Goal: Task Accomplishment & Management: Complete application form

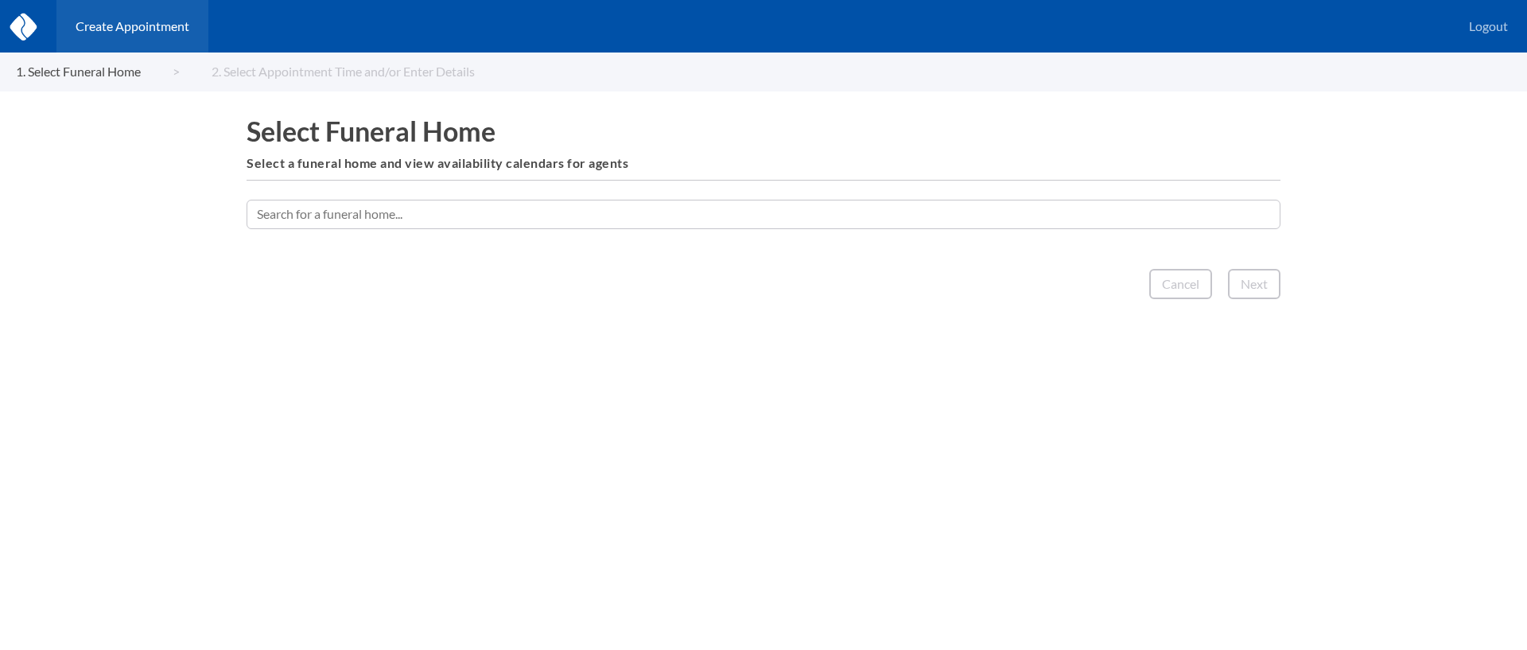
click at [626, 220] on input "text" at bounding box center [764, 214] width 1034 height 29
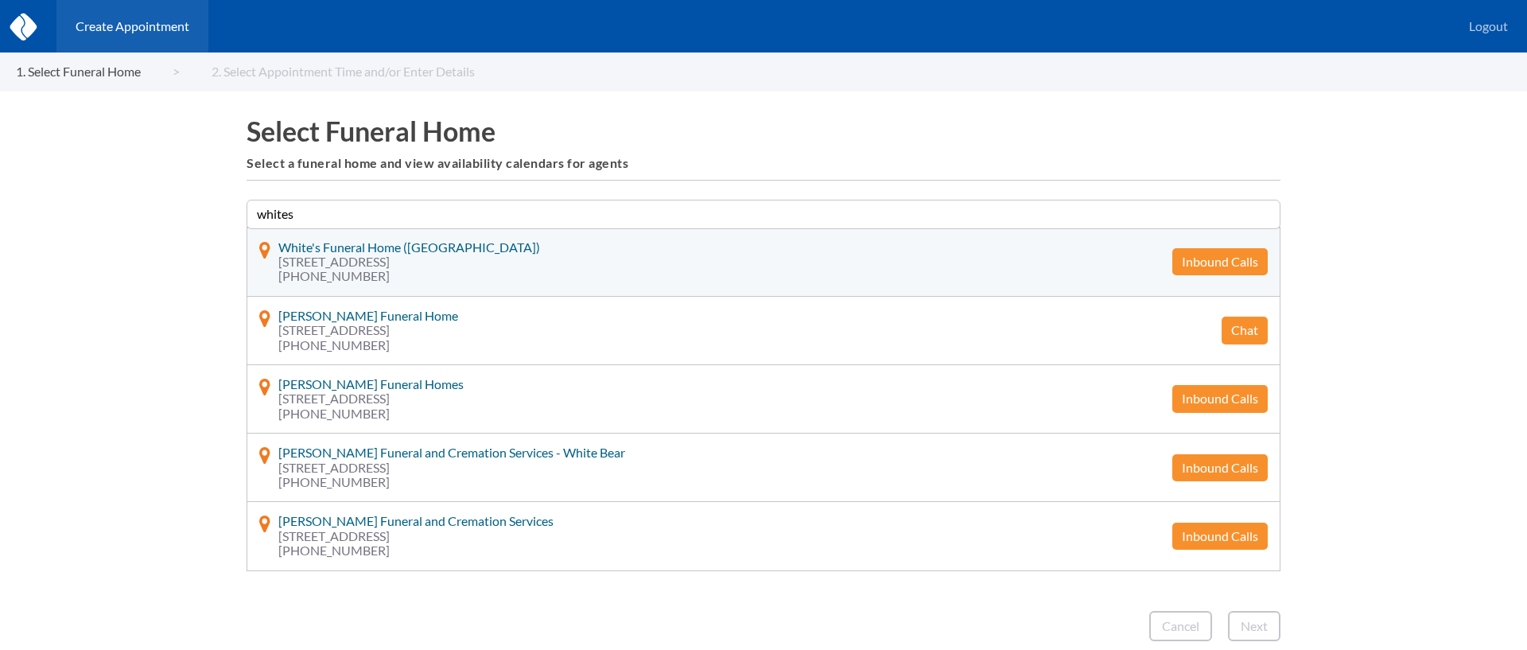
type input "whites"
click at [1203, 268] on button "Inbound Calls" at bounding box center [1219, 261] width 95 height 27
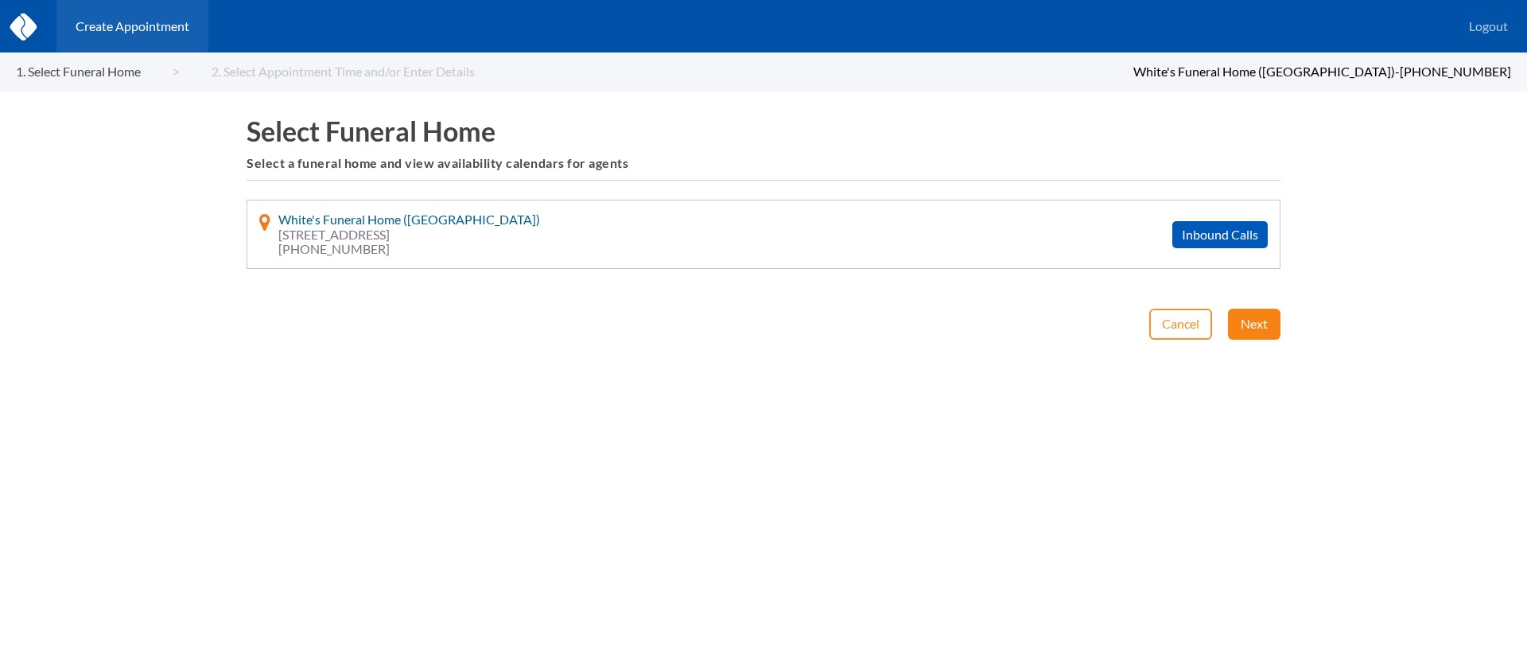
click at [1252, 324] on button "Next" at bounding box center [1254, 324] width 52 height 30
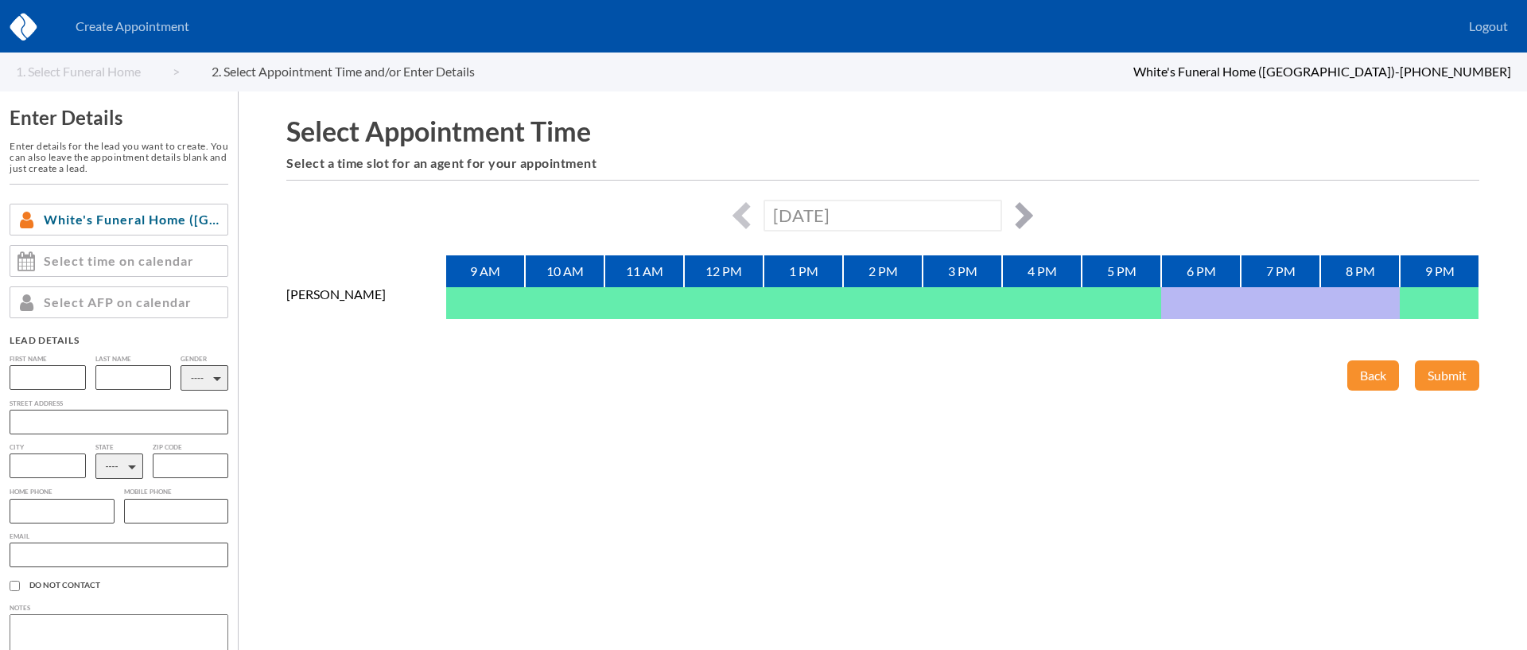
click at [1014, 213] on button "button" at bounding box center [1019, 215] width 27 height 27
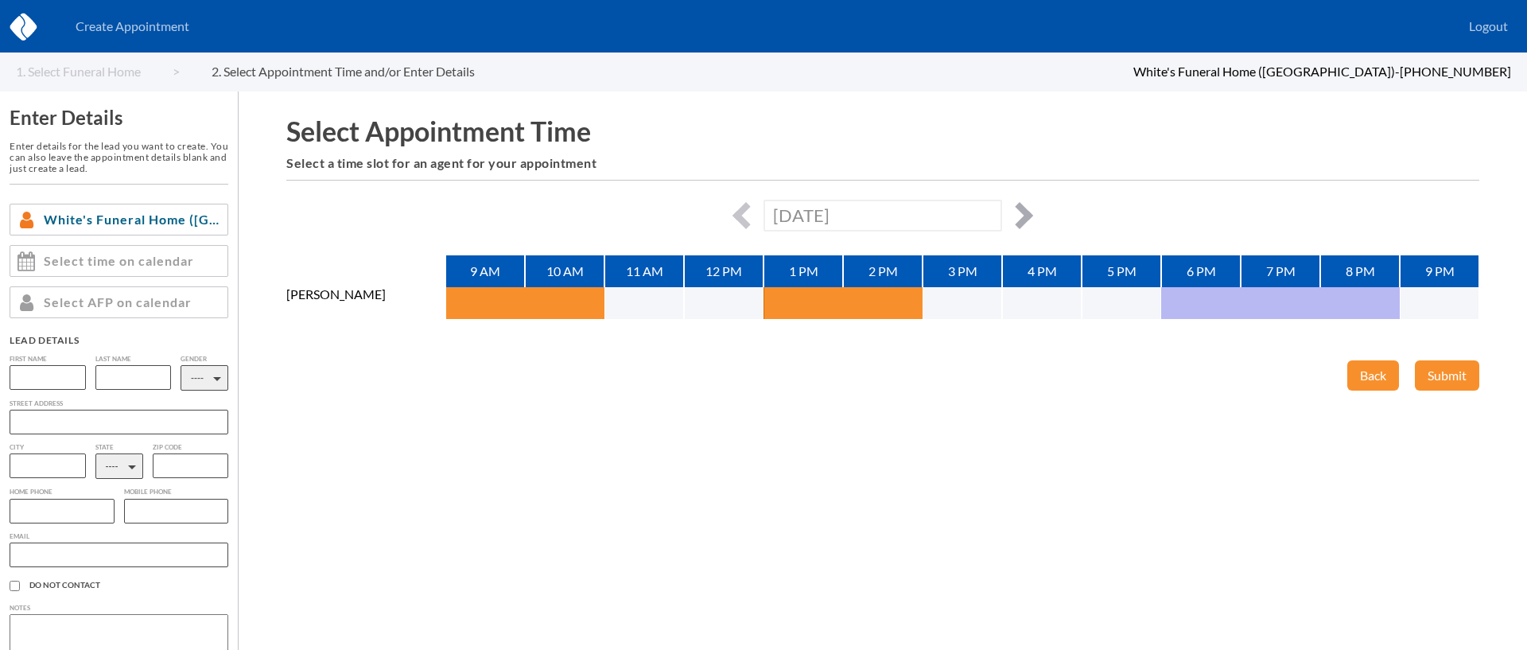
click at [1030, 215] on button "button" at bounding box center [1019, 215] width 27 height 27
type input "[DATE]"
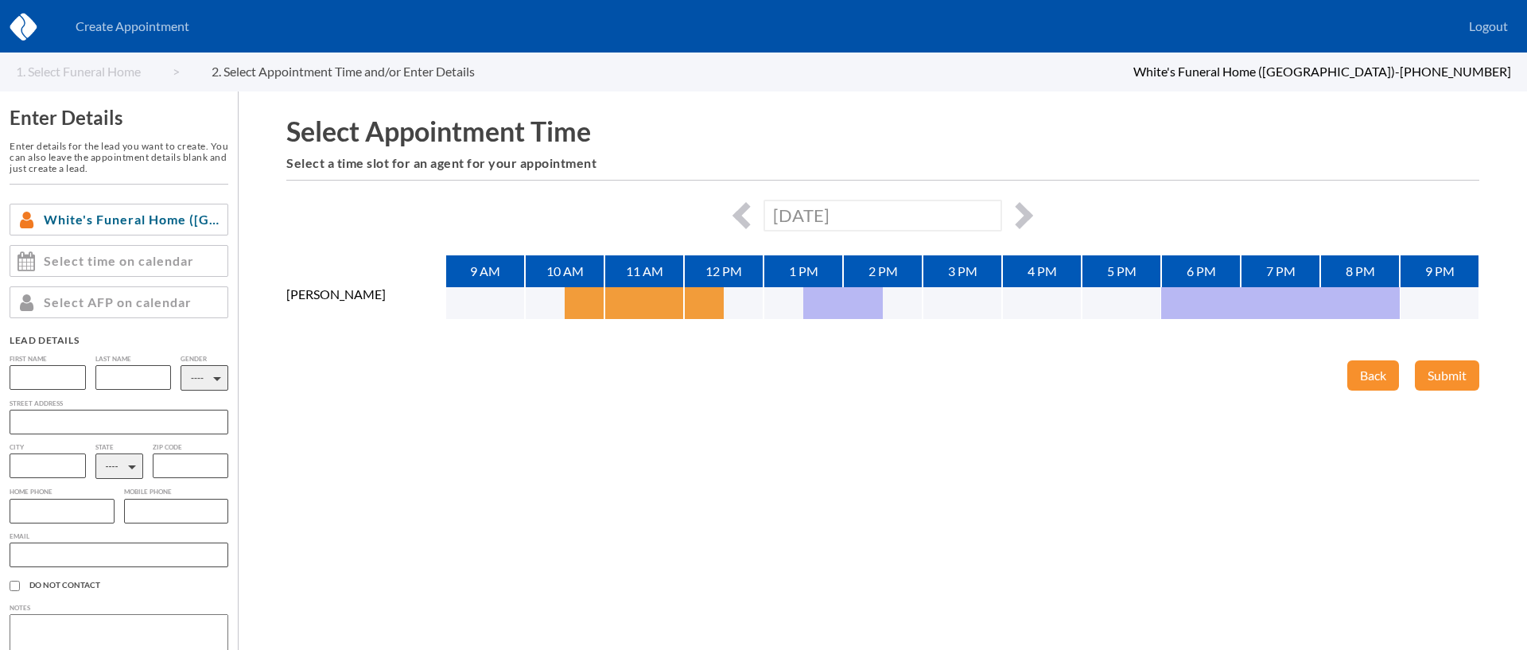
click at [590, 297] on button "button" at bounding box center [585, 303] width 40 height 32
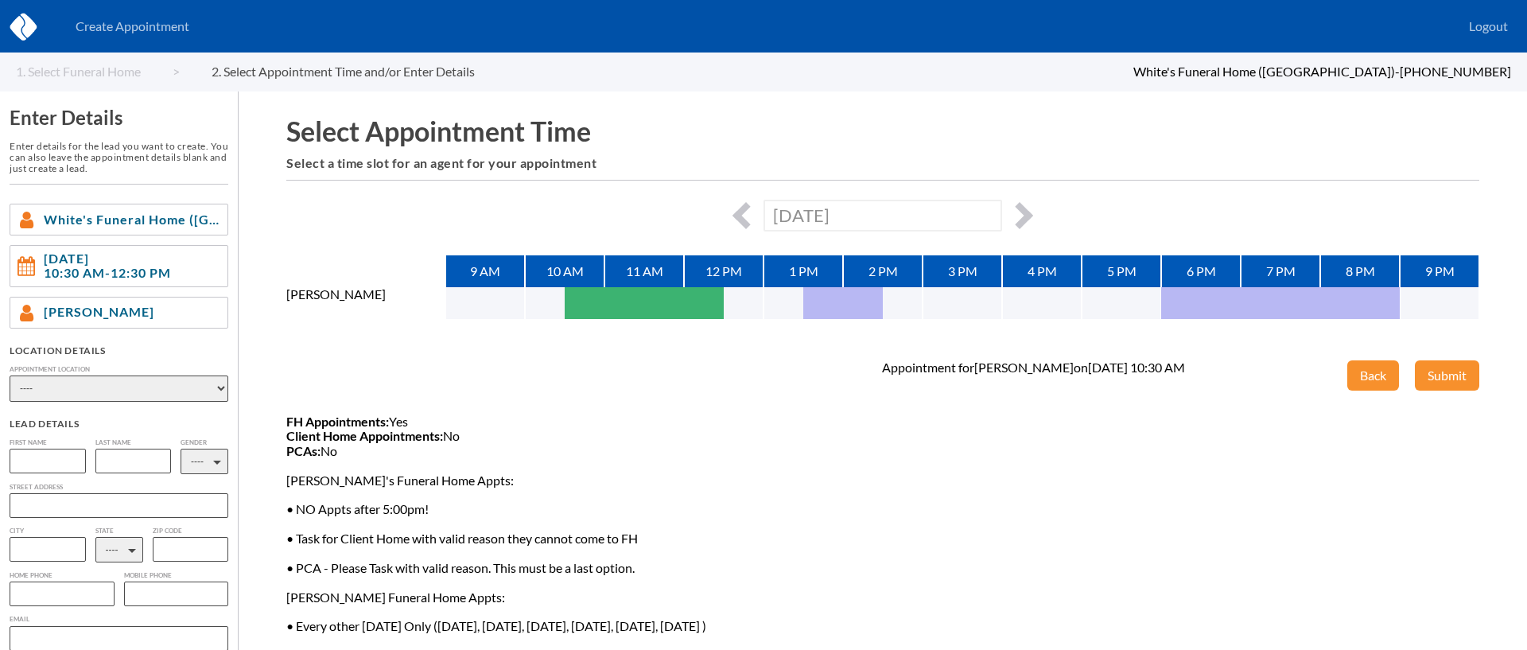
click at [104, 398] on select "---- Phone Consultation [PERSON_NAME]'s Funeral Home - [PERSON_NAME]'s Funeral …" at bounding box center [119, 388] width 219 height 26
select select "de8a1870-a05d-dd11-9f3c-00188b3fb15c"
click at [10, 375] on select "---- Phone Consultation [PERSON_NAME]'s Funeral Home - [PERSON_NAME]'s Funeral …" at bounding box center [119, 388] width 219 height 26
click at [534, 397] on div "Appointment for [PERSON_NAME] on [DATE] 10:30 AM FH Appointments: Yes Client Ho…" at bounding box center [741, 526] width 911 height 332
click at [855, 472] on span "FH Appointments: Yes Client Home Appointments: No PCAs: No White's Funeral Home…" at bounding box center [741, 553] width 911 height 278
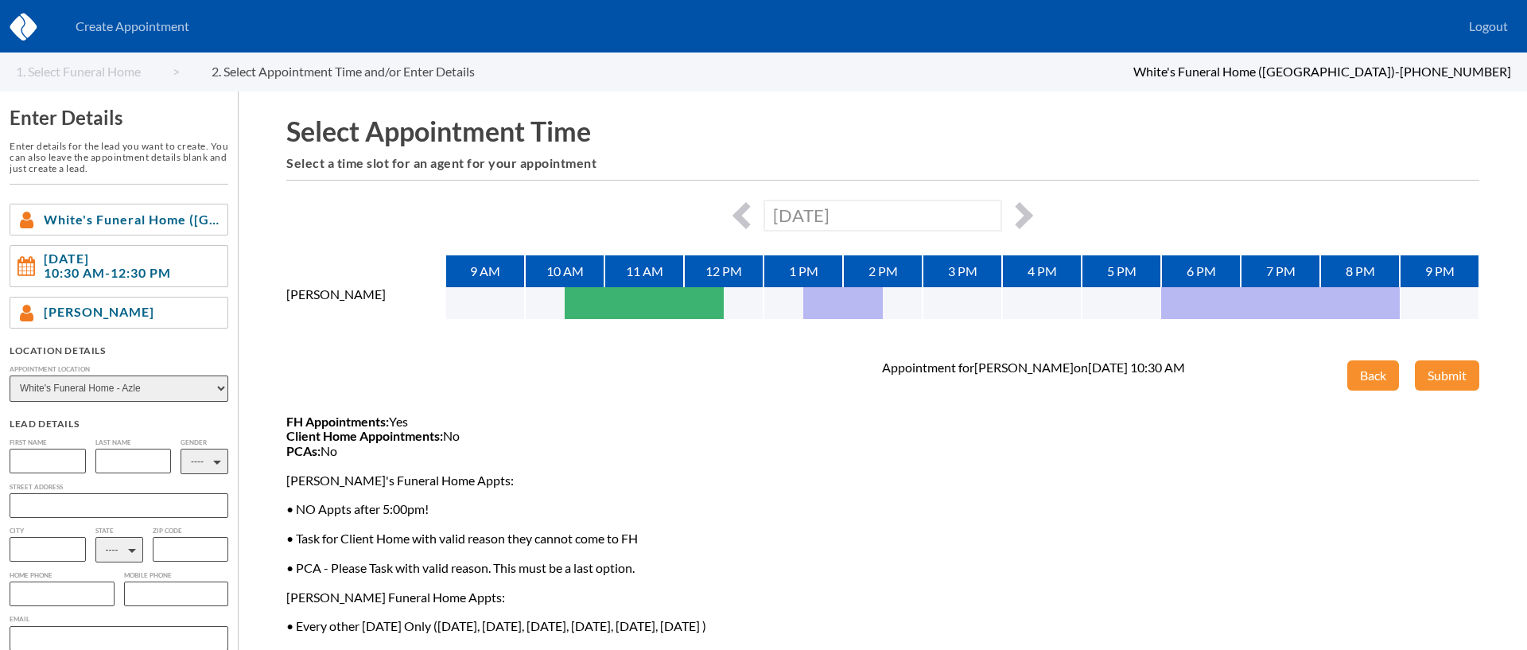
click at [758, 220] on div "[DATE]" at bounding box center [882, 215] width 1193 height 31
click at [743, 218] on button "button" at bounding box center [746, 215] width 27 height 27
type input "[DATE]"
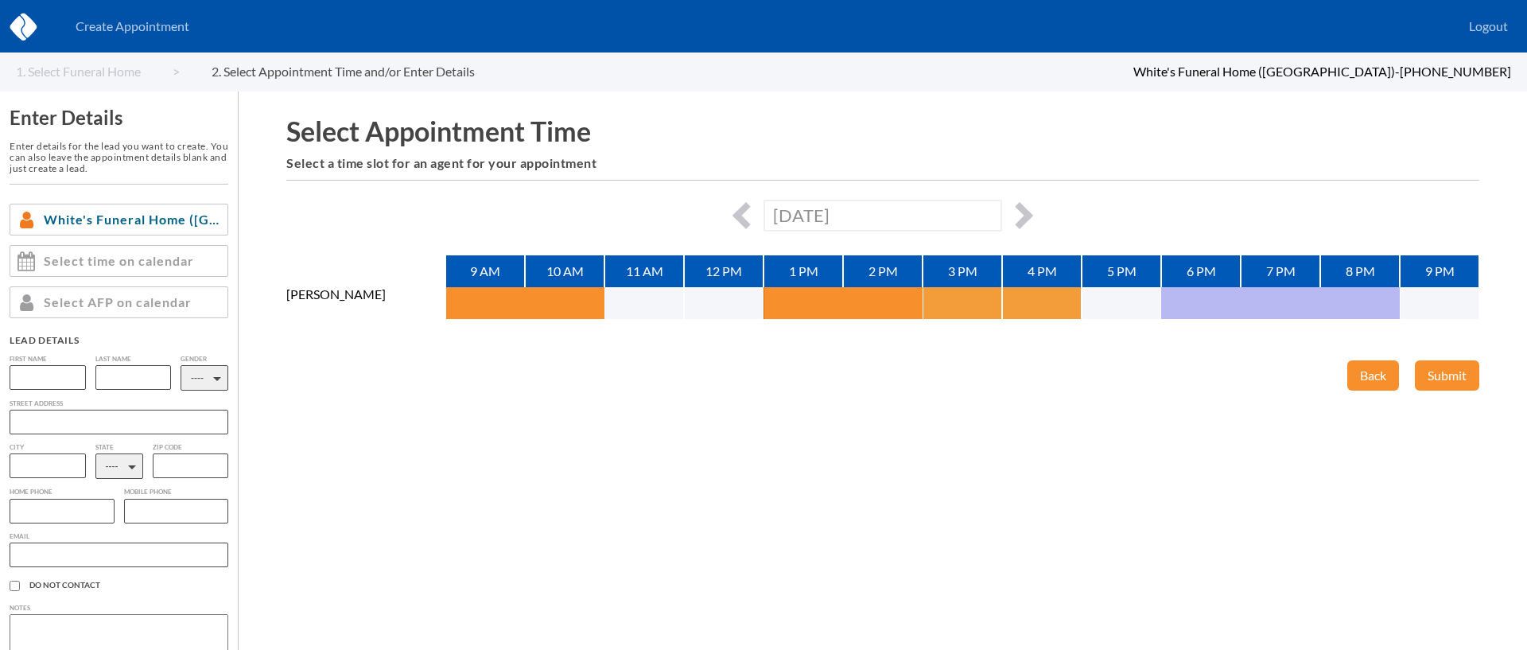
click at [942, 293] on button "button" at bounding box center [943, 303] width 40 height 32
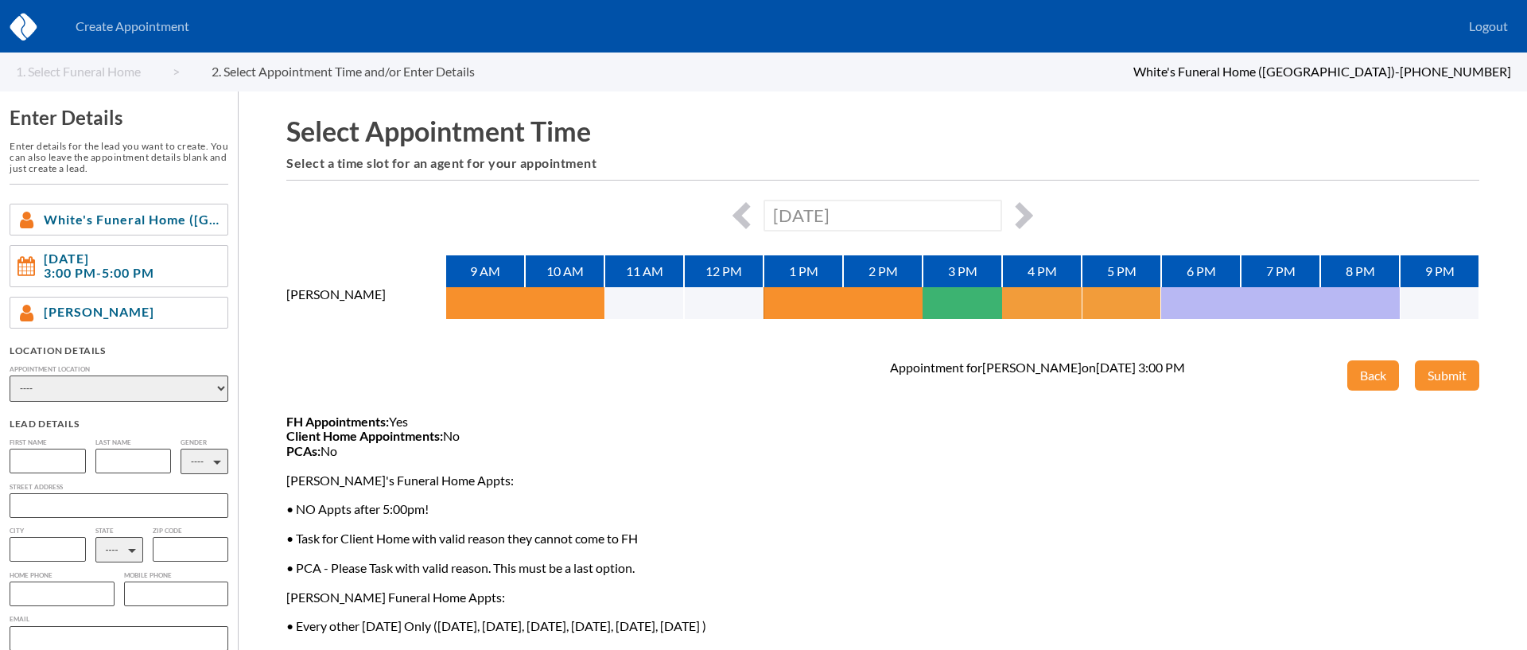
click at [1021, 306] on button "button" at bounding box center [1022, 303] width 40 height 32
click at [943, 303] on button "button" at bounding box center [943, 303] width 40 height 32
click at [983, 298] on button "button" at bounding box center [982, 303] width 40 height 32
click at [1032, 298] on button "button" at bounding box center [1022, 303] width 40 height 32
click at [937, 294] on button "button" at bounding box center [943, 303] width 40 height 32
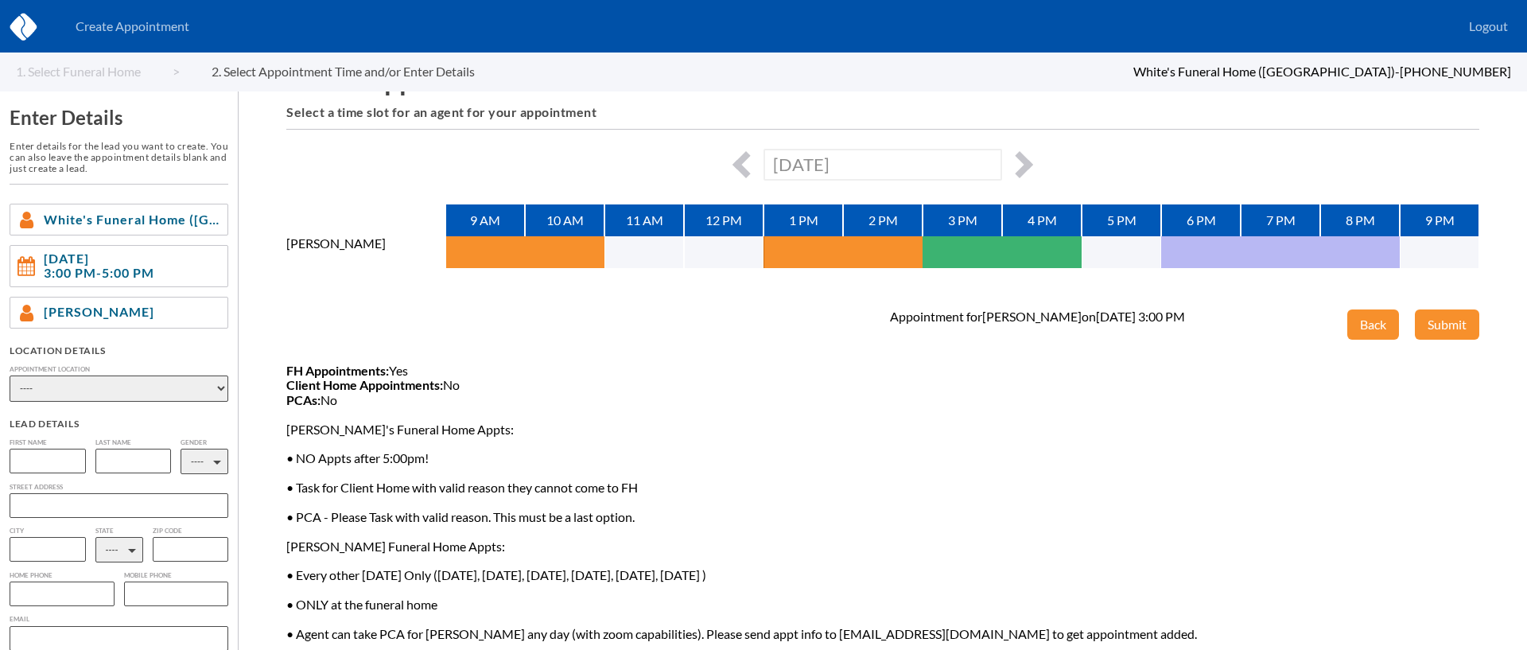
scroll to position [66, 0]
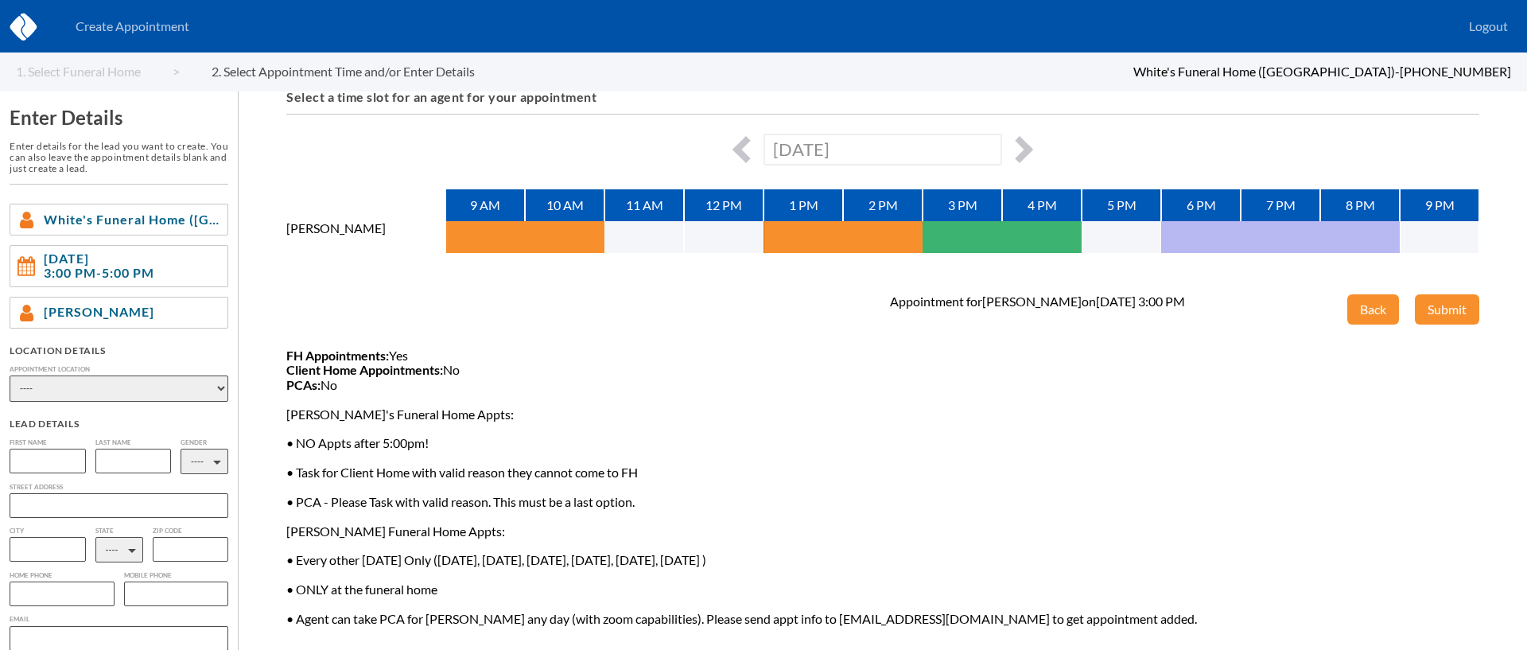
click at [36, 453] on input "text" at bounding box center [48, 461] width 76 height 25
type input "t"
type input "[PERSON_NAME] and [PERSON_NAME]"
click at [145, 461] on input "text" at bounding box center [133, 461] width 76 height 25
type input "[PERSON_NAME]"
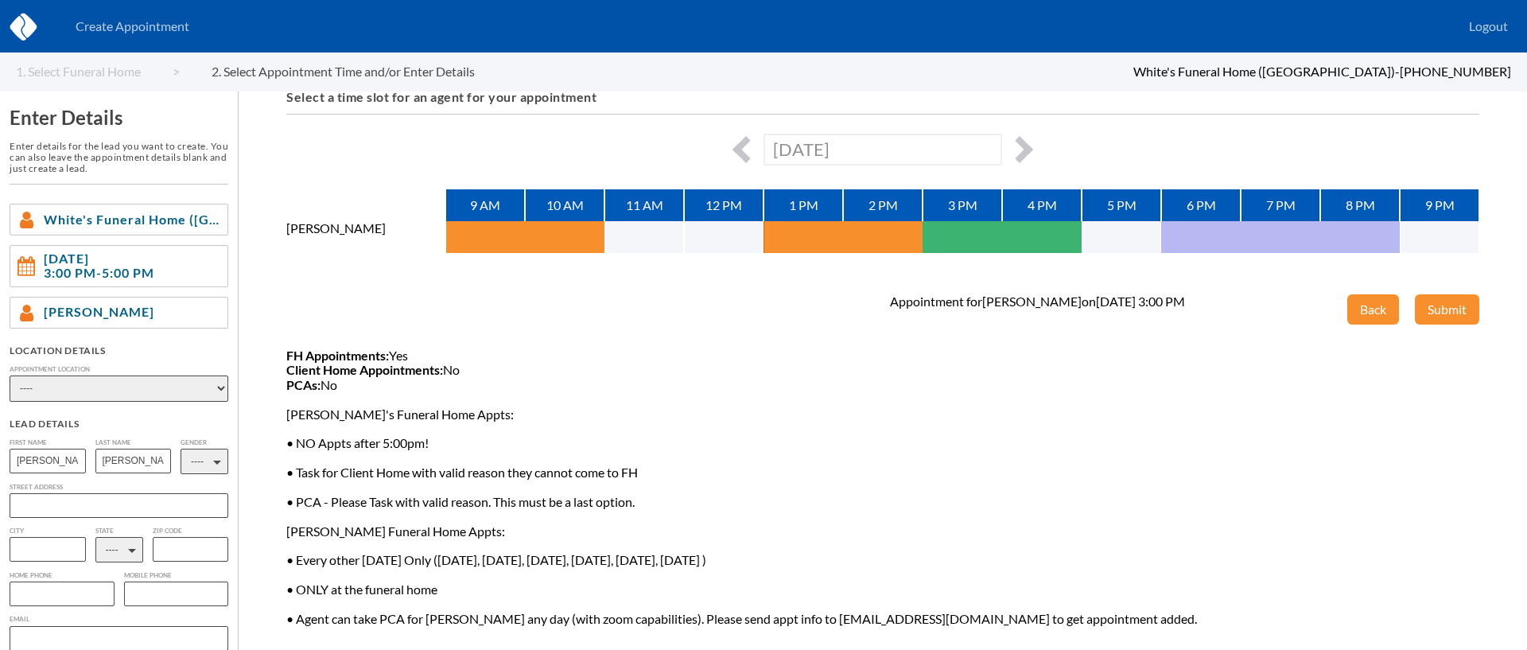
click at [188, 465] on select "---- M F" at bounding box center [205, 461] width 48 height 25
select select "2"
click at [181, 449] on select "---- M F" at bounding box center [205, 461] width 48 height 25
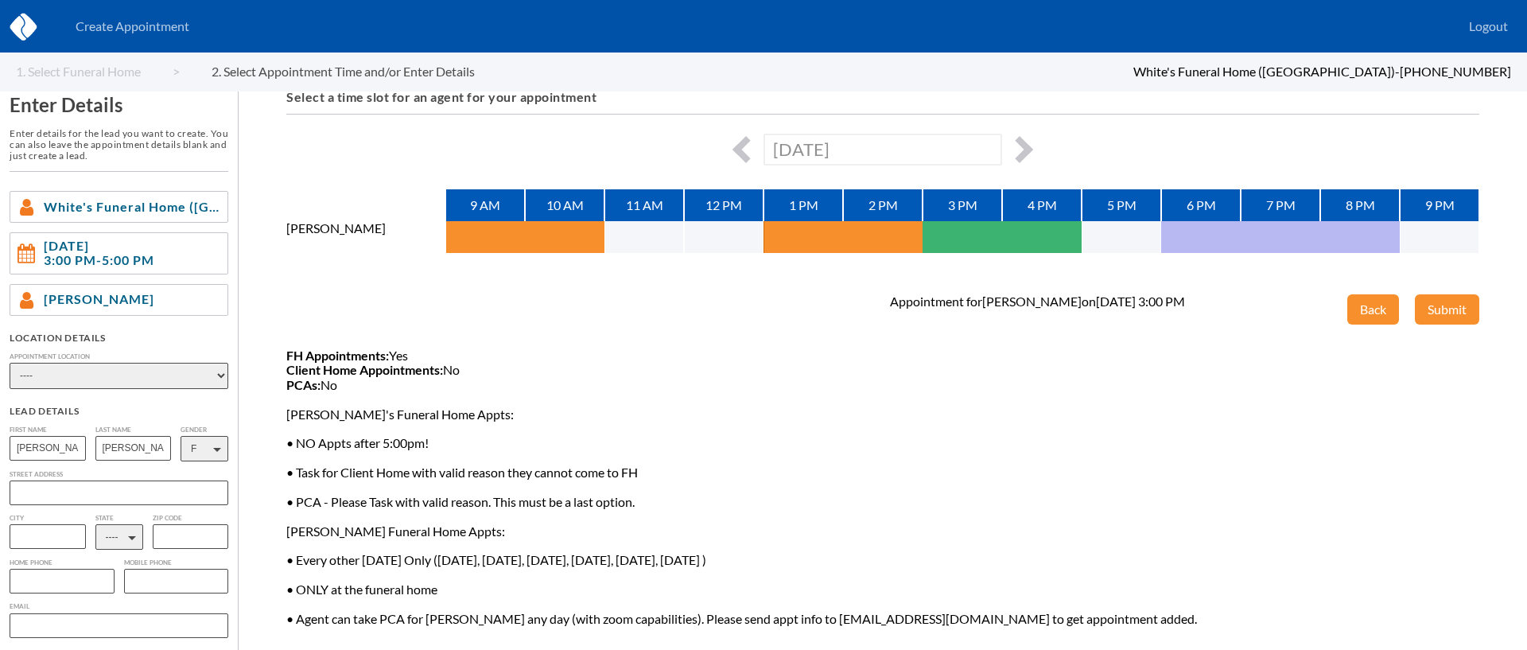
scroll to position [16, 0]
click at [55, 579] on input "text" at bounding box center [62, 578] width 105 height 25
paste input "[PHONE_NUMBER]"
click at [56, 582] on input "[PHONE_NUMBER]" at bounding box center [62, 578] width 105 height 25
type input "[PHONE_NUMBER]"
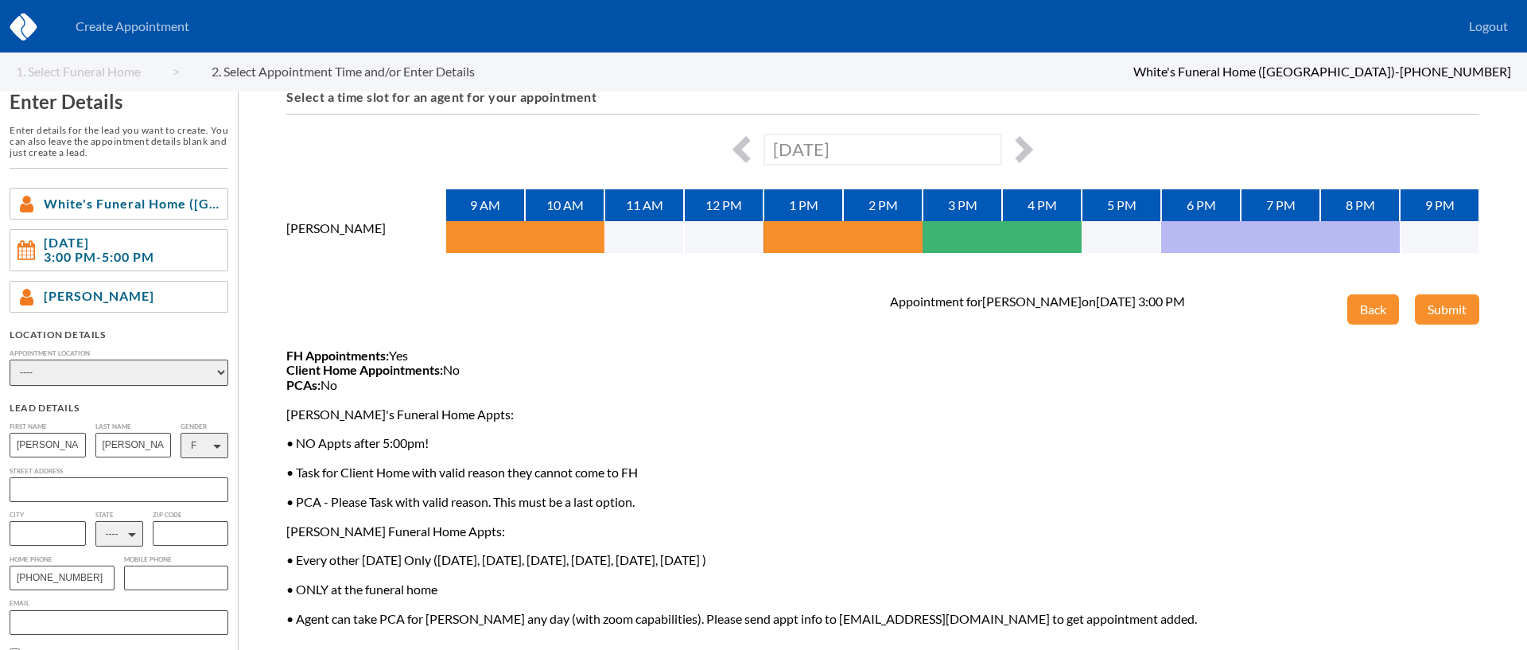
click at [110, 538] on select "---- AL AK AZ AR CA CO [GEOGRAPHIC_DATA] DE DC [GEOGRAPHIC_DATA] [GEOGRAPHIC_DA…" at bounding box center [119, 533] width 48 height 25
select select "[GEOGRAPHIC_DATA]"
click at [95, 523] on select "---- AL AK AZ AR CA CO [GEOGRAPHIC_DATA] DE DC [GEOGRAPHIC_DATA] [GEOGRAPHIC_DA…" at bounding box center [119, 533] width 48 height 25
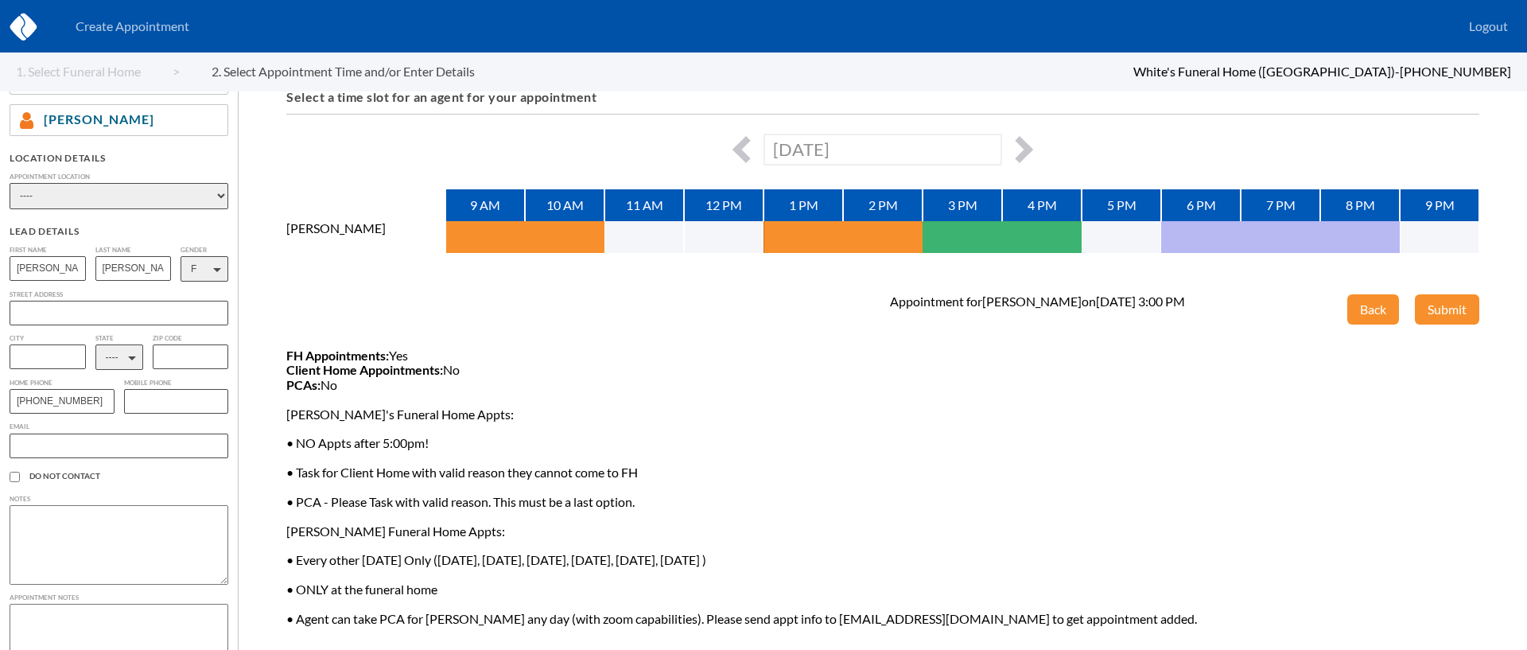
scroll to position [229, 0]
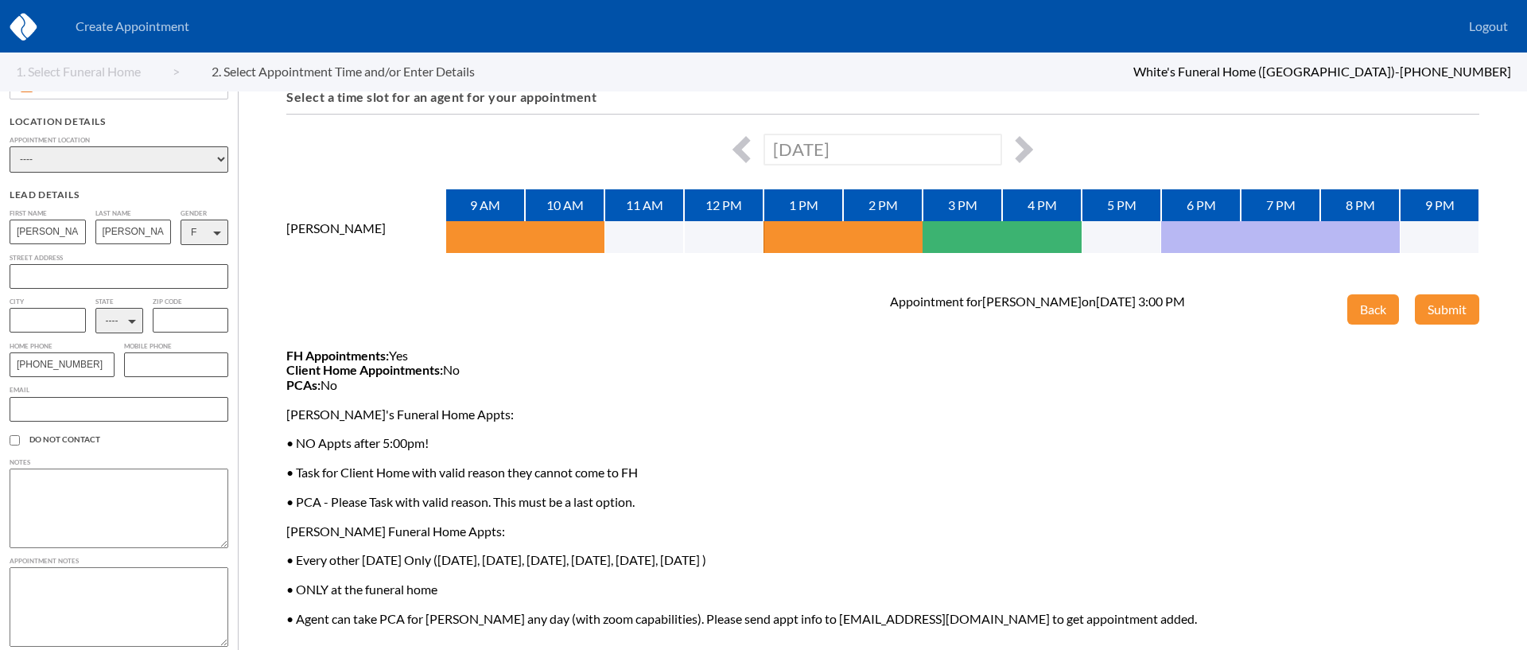
click at [114, 594] on textarea at bounding box center [119, 607] width 219 height 80
paste textarea "we want to be cremated , evening rosary in funeral home ,service at [GEOGRAPHIC…"
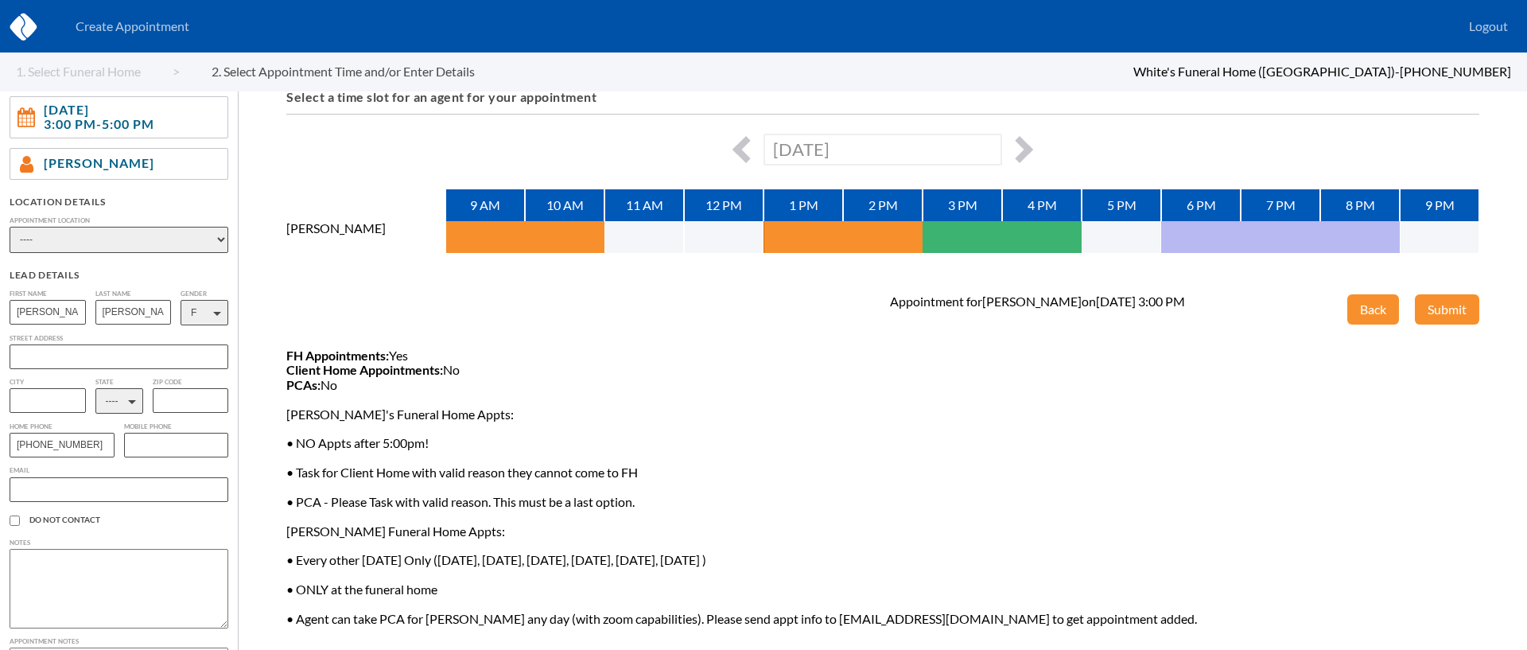
type textarea "we want to be cremated , evening rosary in funeral home ,service at [GEOGRAPHIC…"
click at [130, 235] on select "---- Phone Consultation [PERSON_NAME]'s Funeral Home - [PERSON_NAME]'s Funeral …" at bounding box center [119, 240] width 219 height 26
select select "de8a1870-a05d-dd11-9f3c-00188b3fb15c"
click at [10, 227] on select "---- Phone Consultation [PERSON_NAME]'s Funeral Home - [PERSON_NAME]'s Funeral …" at bounding box center [119, 240] width 219 height 26
click at [1461, 301] on button "Submit" at bounding box center [1447, 309] width 64 height 30
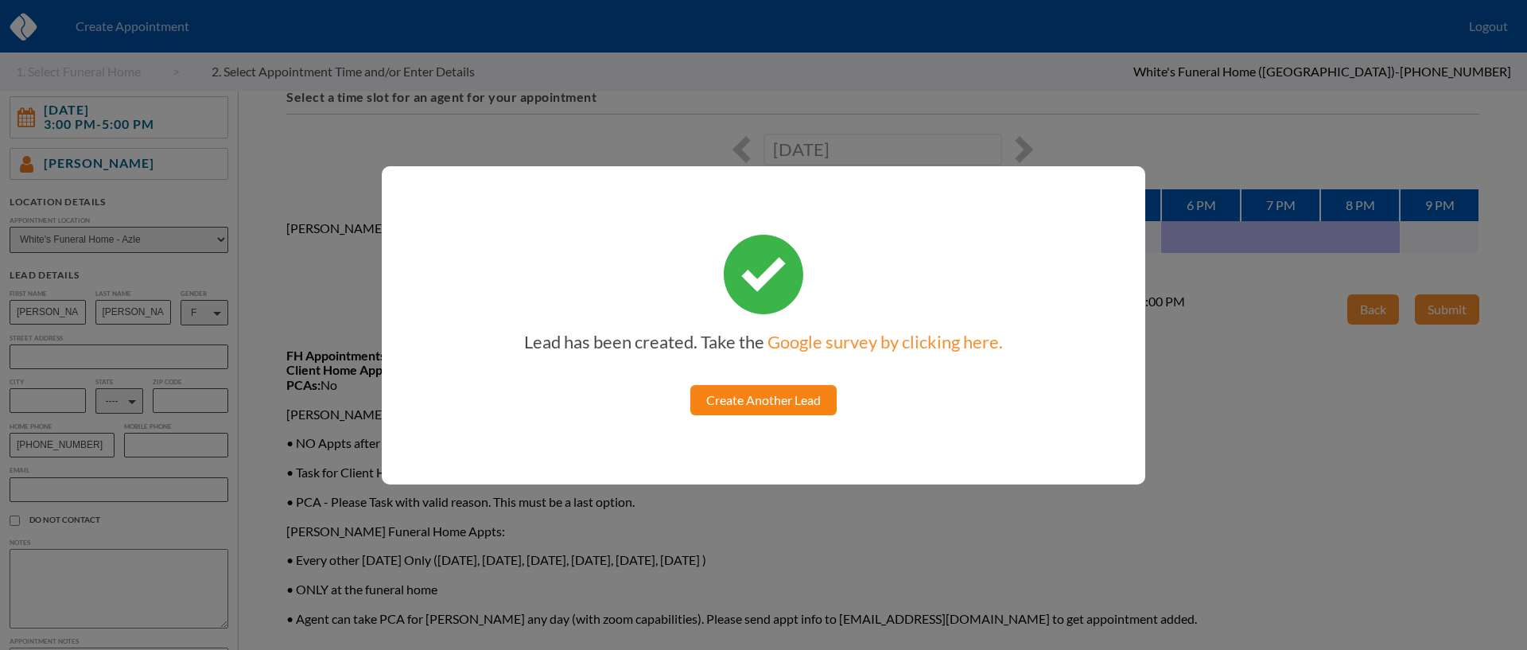
click at [757, 400] on link "Create Another Lead" at bounding box center [763, 400] width 146 height 30
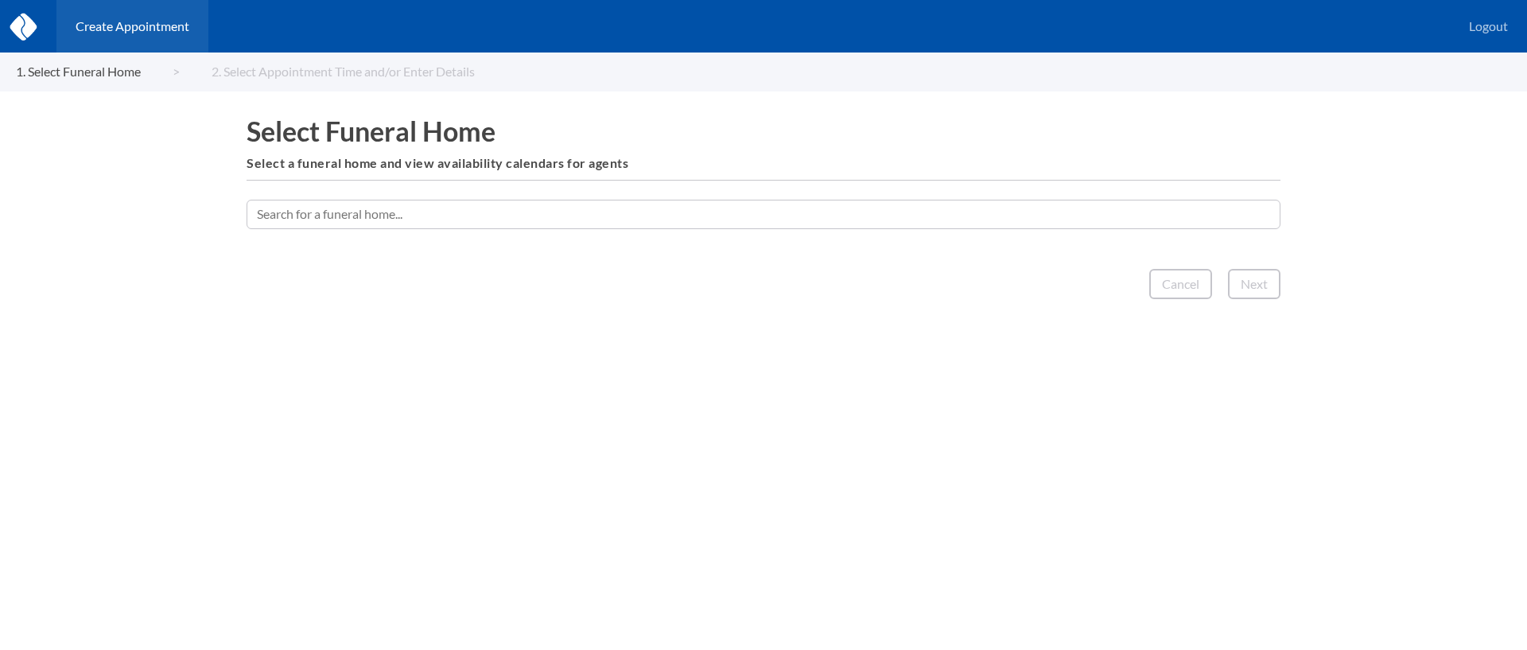
click at [768, 213] on input "text" at bounding box center [764, 214] width 1034 height 29
type input "james"
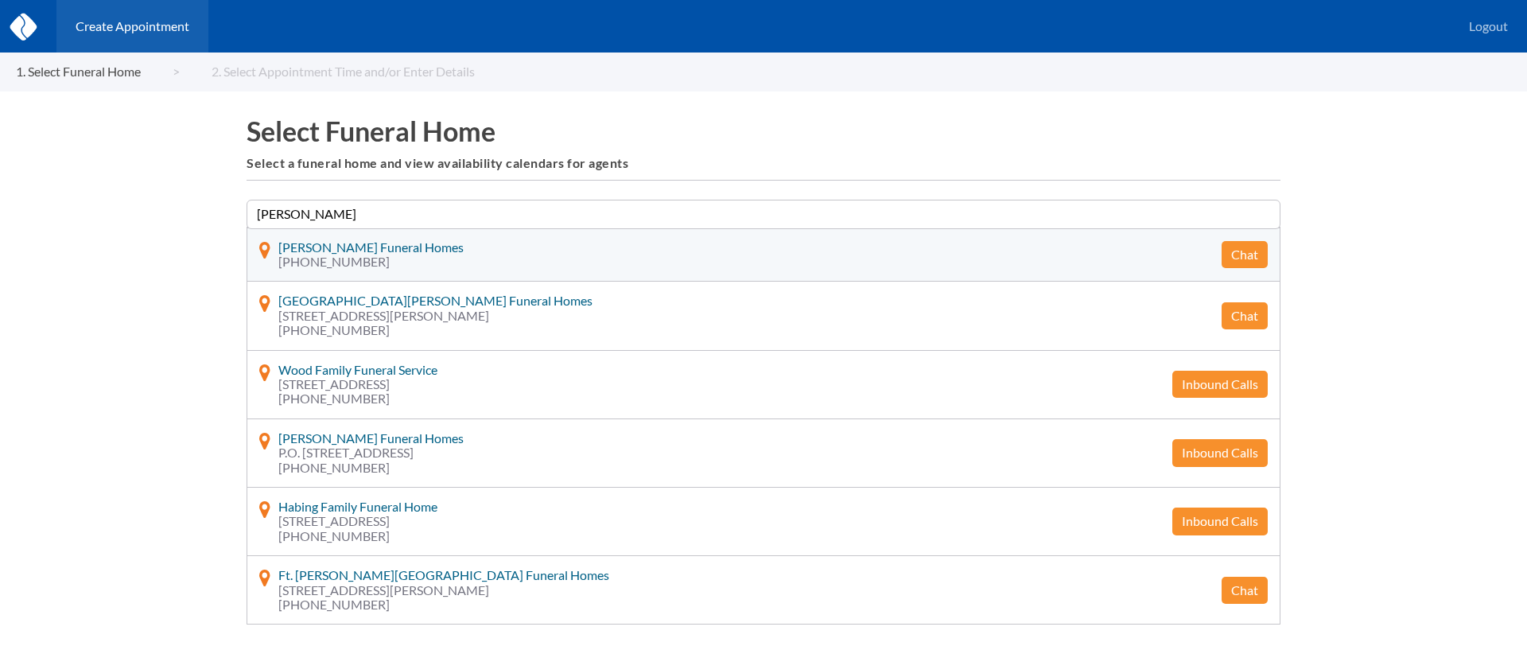
type input "James"
click at [1245, 250] on button "Chat" at bounding box center [1245, 254] width 46 height 27
